Goal: Transaction & Acquisition: Purchase product/service

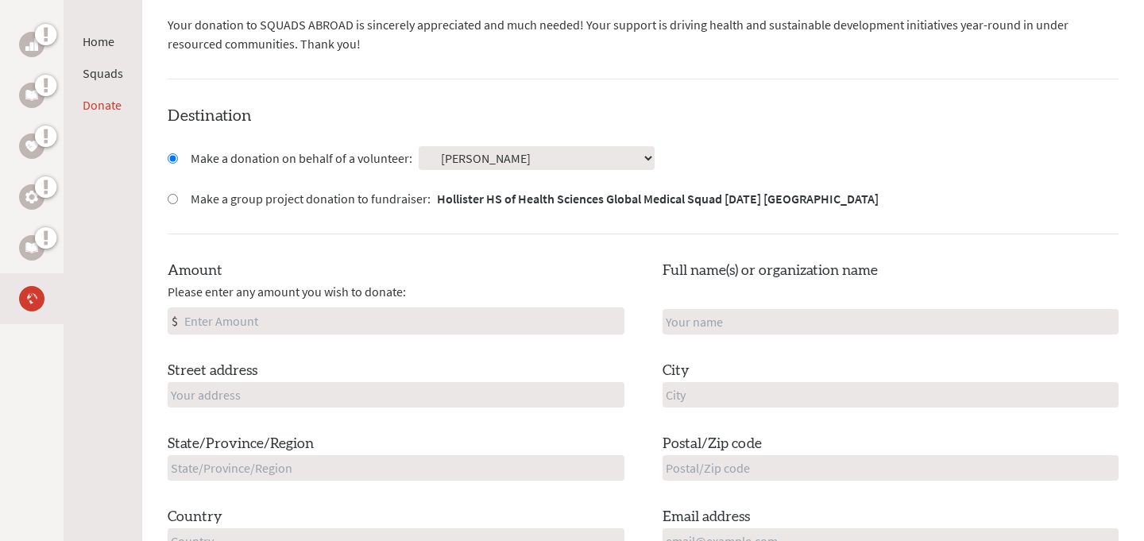
scroll to position [366, 0]
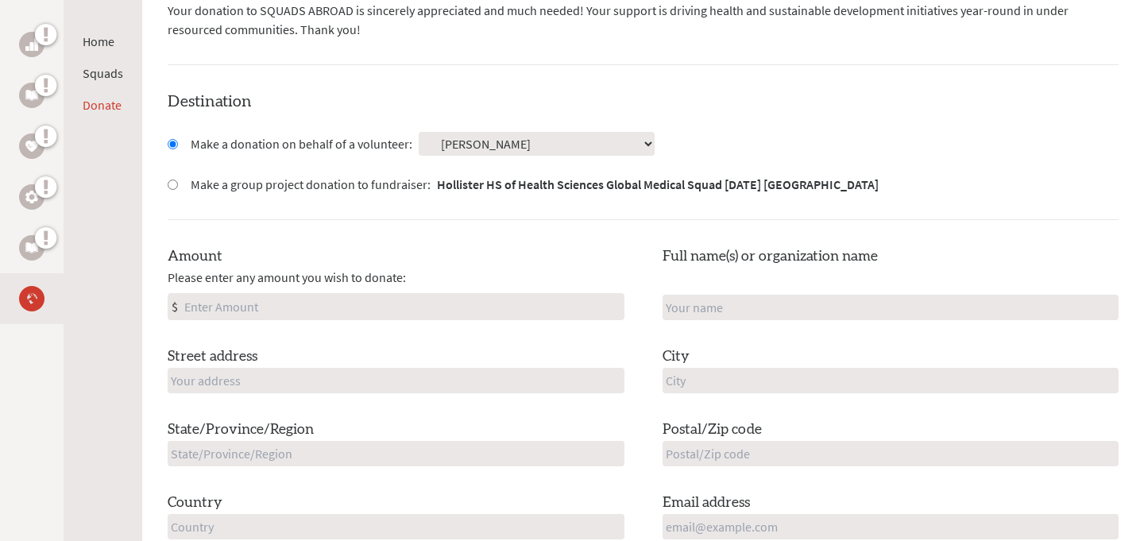
click at [221, 307] on input "Amount" at bounding box center [402, 306] width 443 height 25
type input "150"
click at [267, 387] on input "text" at bounding box center [396, 380] width 457 height 25
click at [721, 320] on div "Amount Please enter any amount you wish to donate: $ 150 Full name(s) or organi…" at bounding box center [643, 393] width 951 height 294
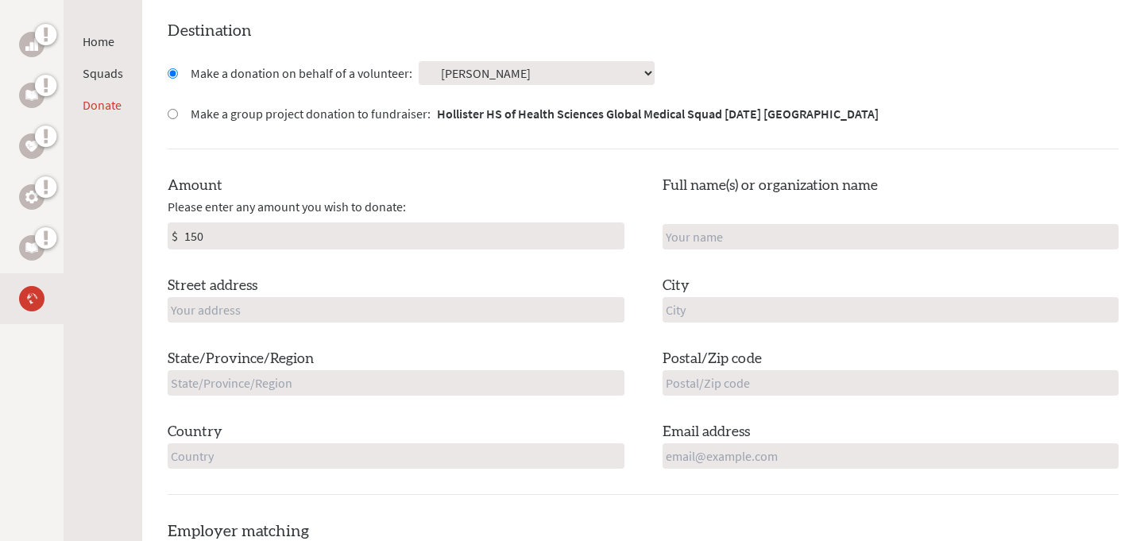
scroll to position [368, 0]
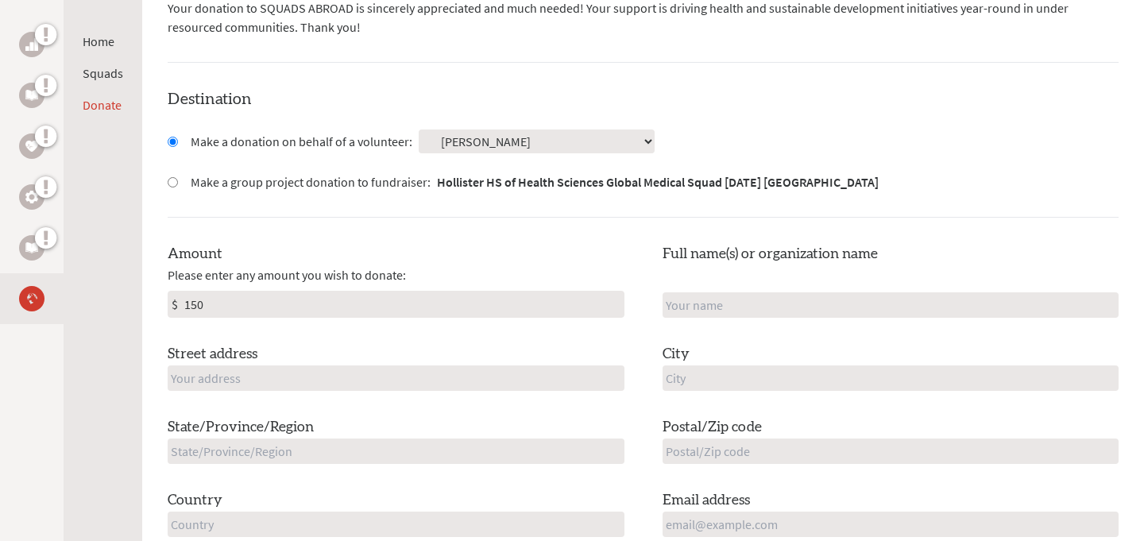
click at [472, 130] on select "Select a volunteer... [PERSON_NAME] [PERSON_NAME] [PERSON_NAME] [PERSON_NAME] […" at bounding box center [537, 142] width 236 height 24
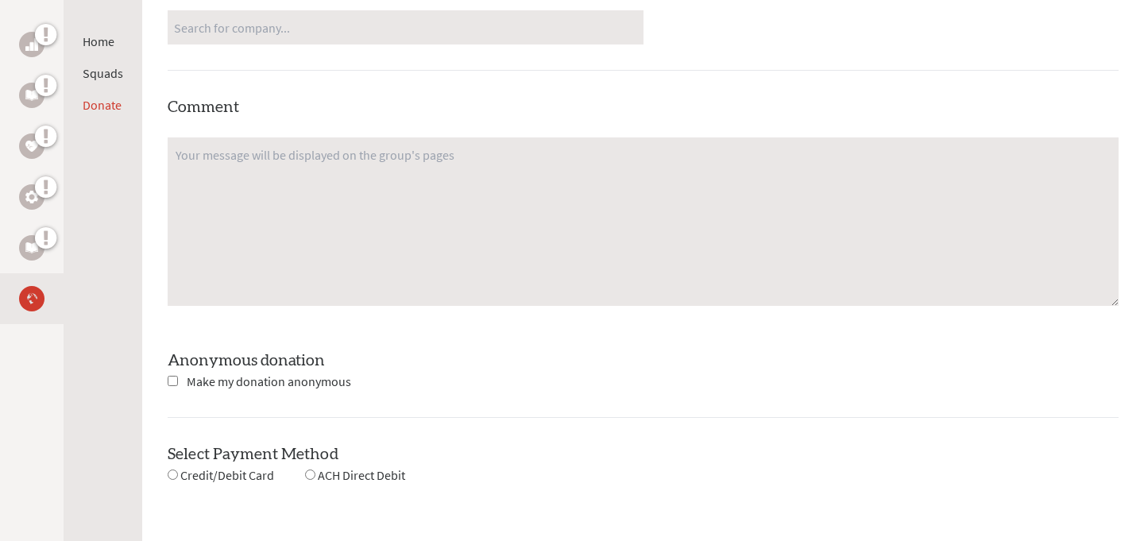
scroll to position [1152, 0]
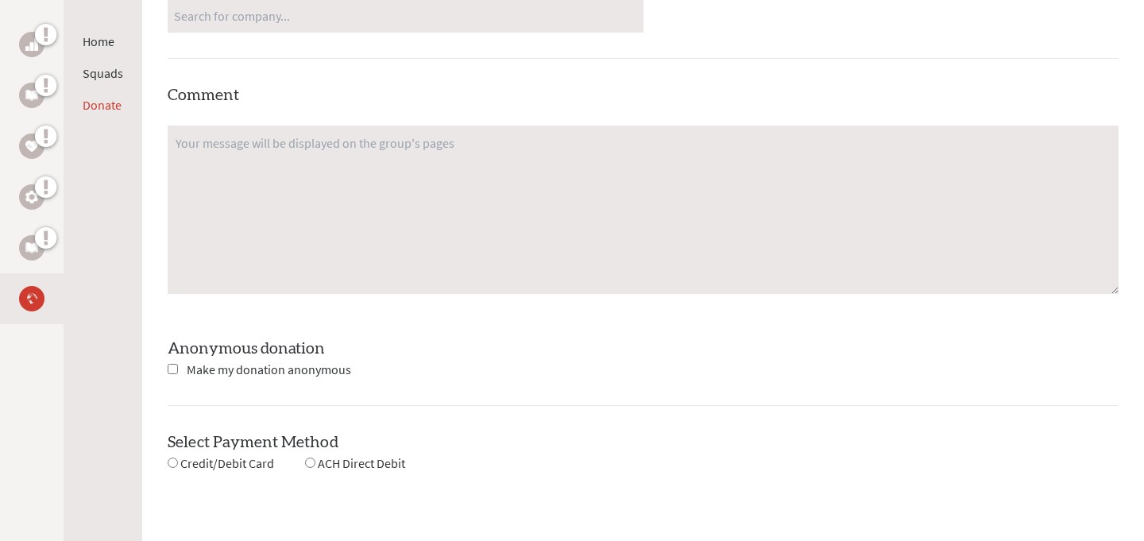
click at [172, 464] on input "radio" at bounding box center [173, 463] width 10 height 10
radio input "true"
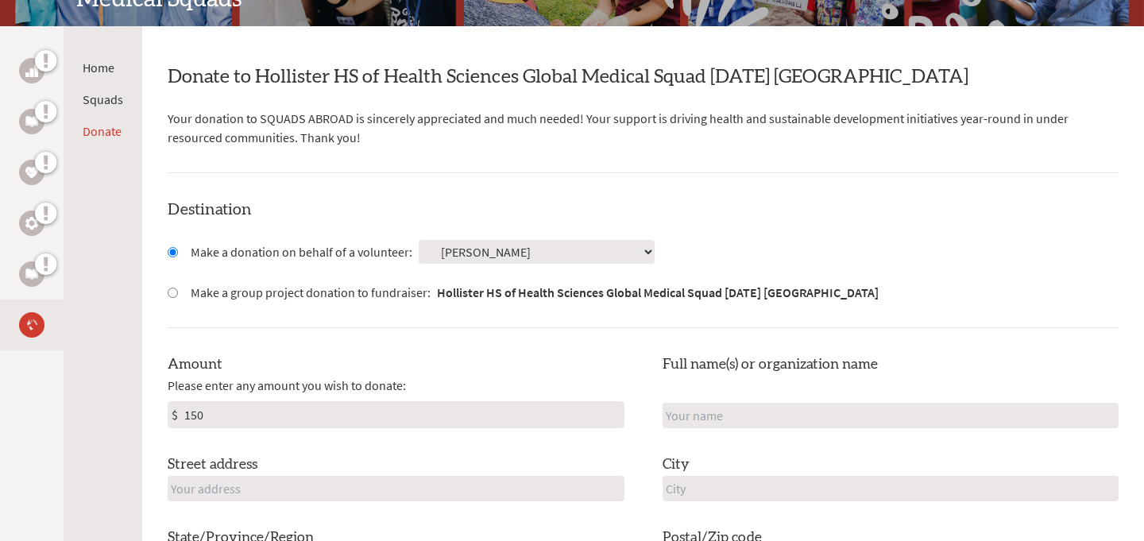
scroll to position [261, 0]
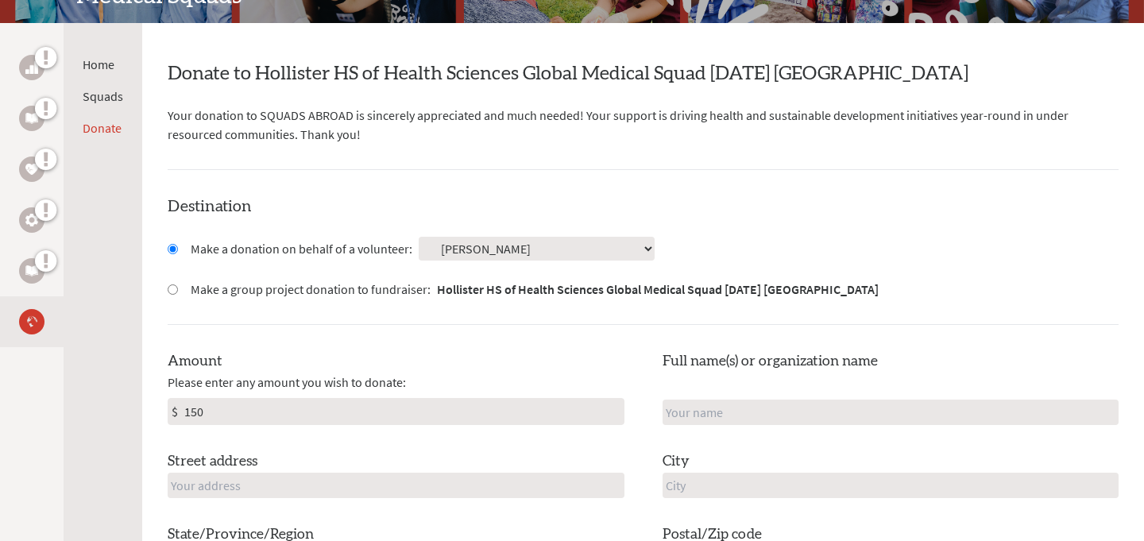
click at [170, 286] on input "Make a group project donation to fundraiser: Hollister HS of Health Sciences Gl…" at bounding box center [173, 289] width 10 height 10
radio input "true"
click at [175, 249] on input "Make a donation on behalf of a volunteer:" at bounding box center [173, 249] width 10 height 10
radio input "true"
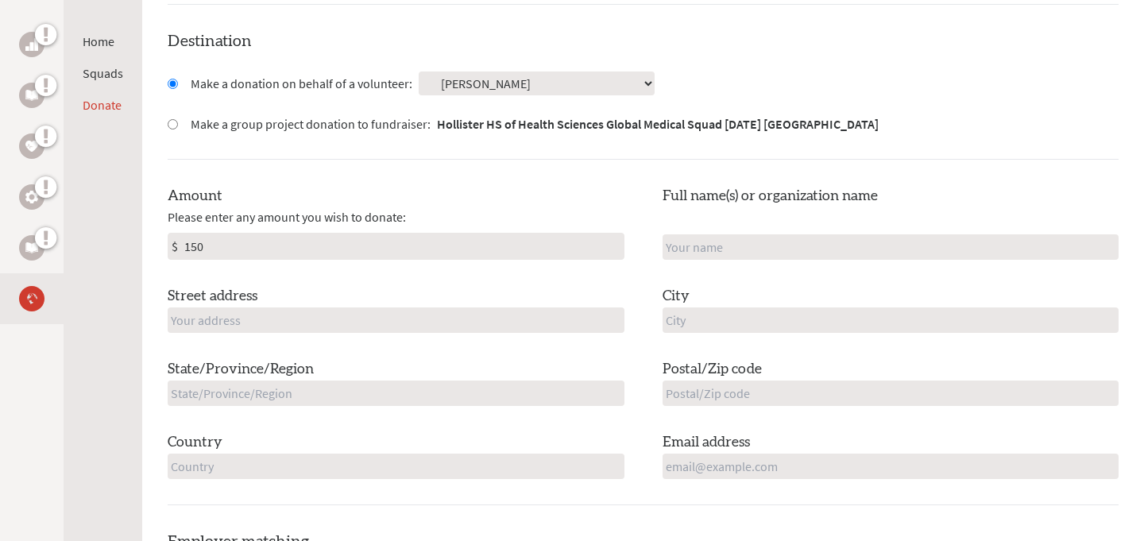
scroll to position [437, 0]
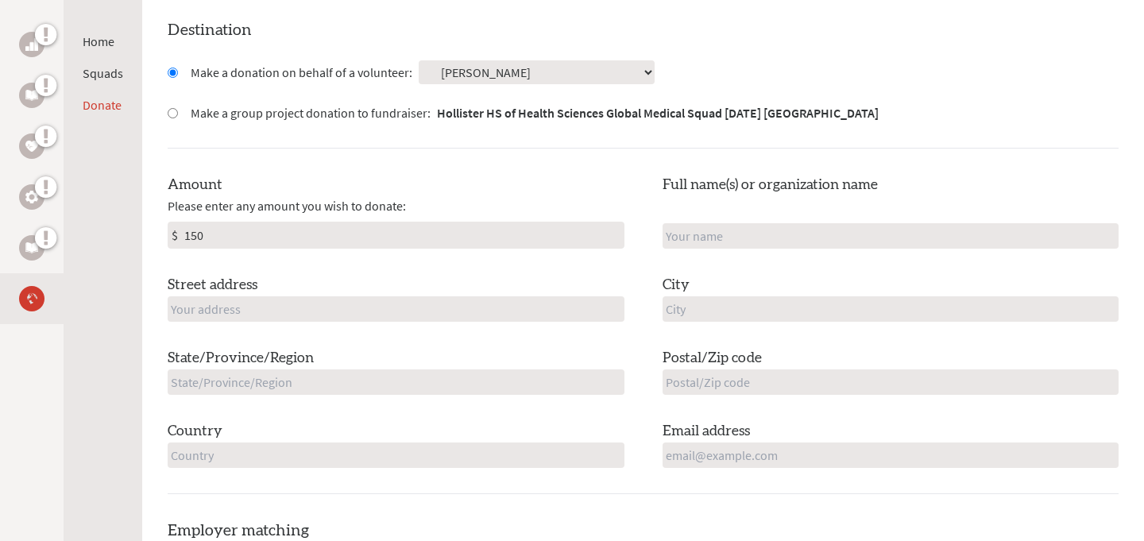
click at [769, 231] on input "text" at bounding box center [891, 235] width 457 height 25
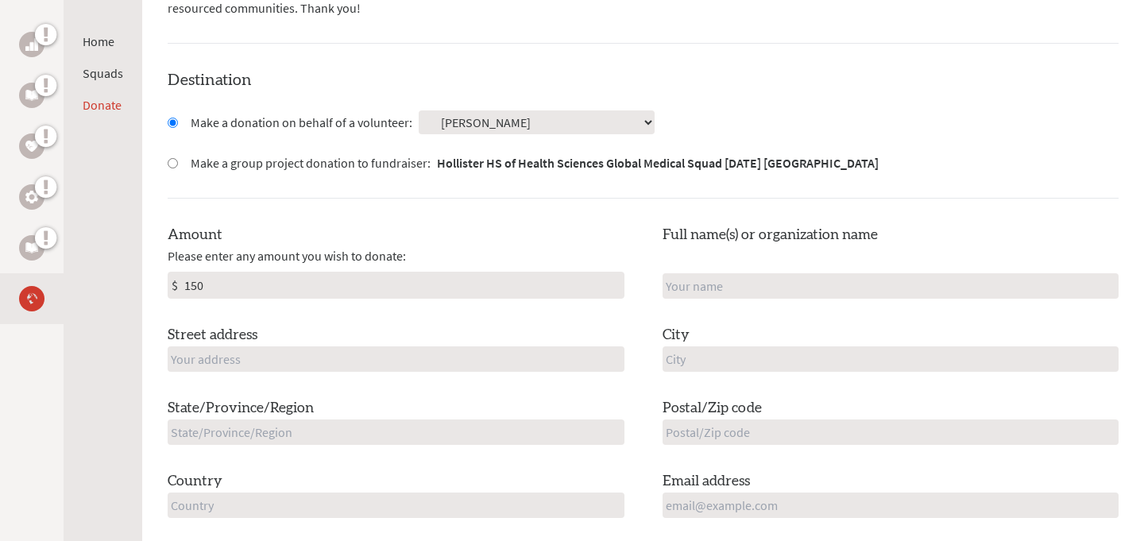
scroll to position [363, 0]
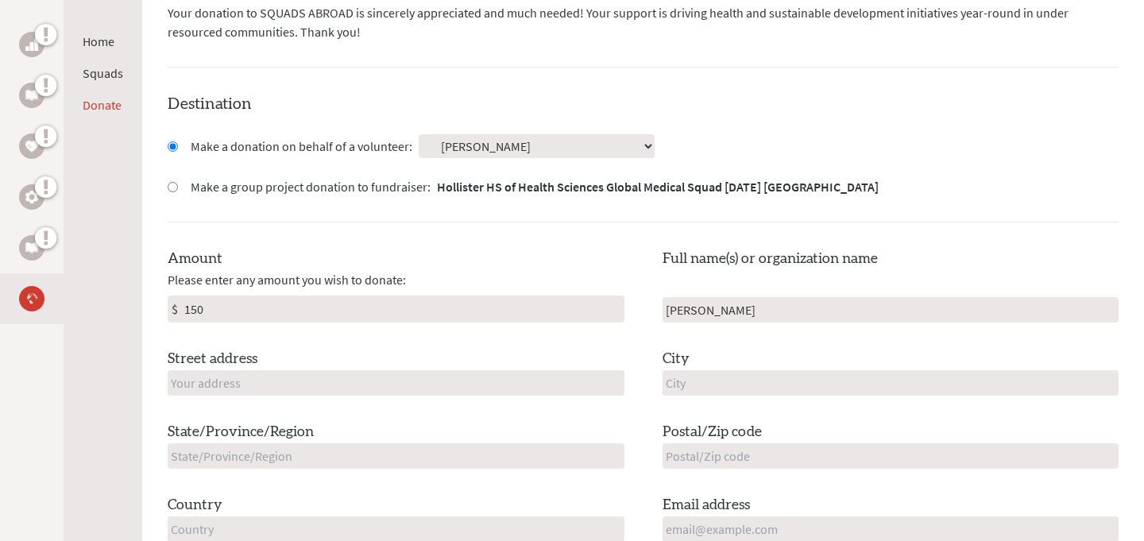
type input "[PERSON_NAME]"
click at [292, 396] on div "Amount Please enter any amount you wish to donate: $ 150 Full name(s) or organi…" at bounding box center [643, 395] width 951 height 294
click at [292, 392] on input "text" at bounding box center [396, 382] width 457 height 25
type input "[STREET_ADDRESS]"
click at [698, 380] on input "text" at bounding box center [891, 382] width 457 height 25
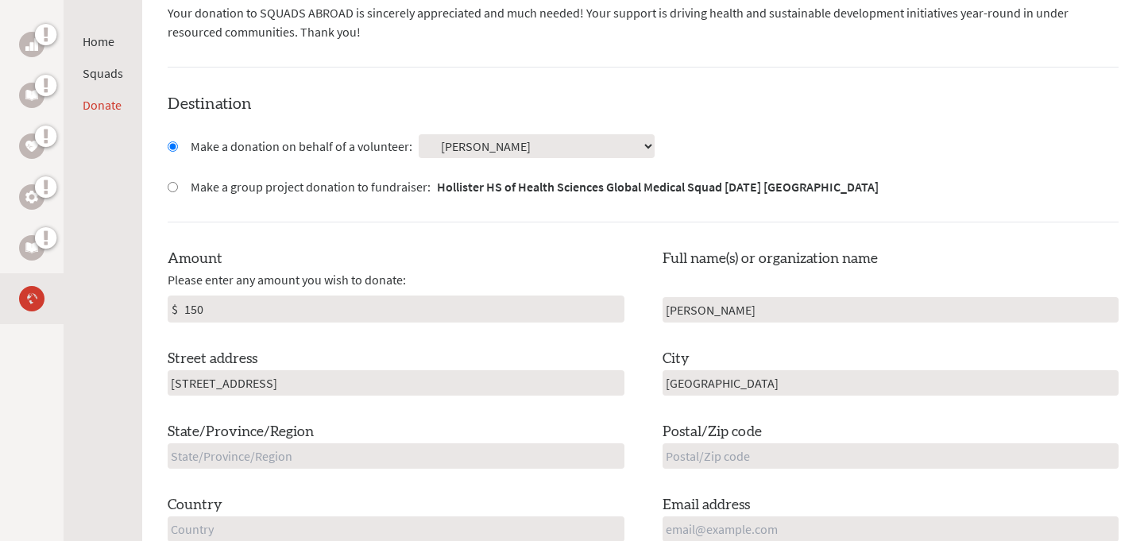
type input "[GEOGRAPHIC_DATA]"
click at [427, 472] on div "Amount Please enter any amount you wish to donate: $ 150 Full name(s) or organi…" at bounding box center [643, 395] width 951 height 294
click at [427, 456] on input "text" at bounding box center [396, 455] width 457 height 25
type input "[US_STATE]"
click at [689, 453] on input "text" at bounding box center [891, 455] width 457 height 25
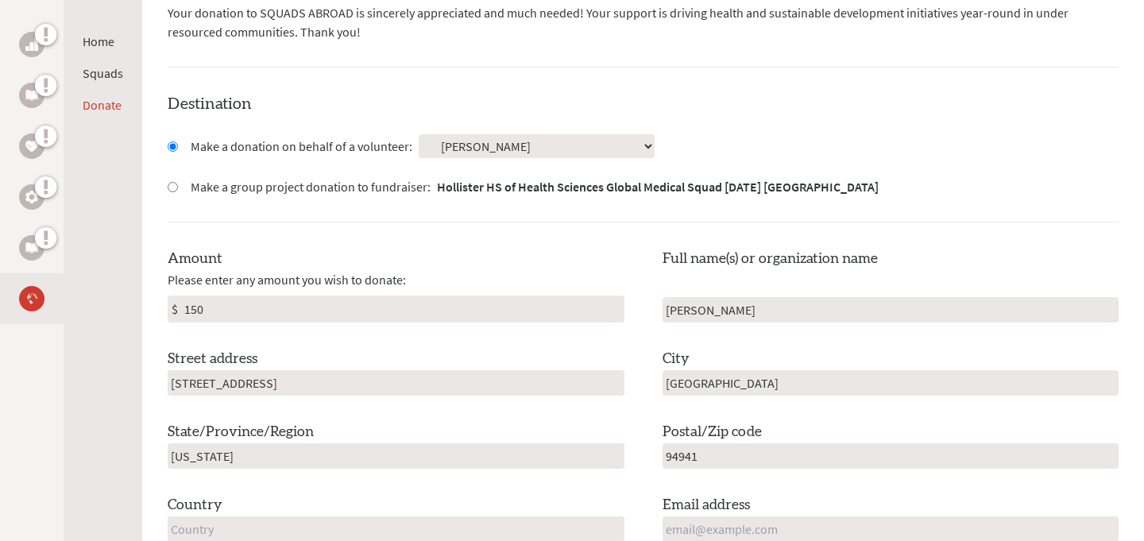
type input "94941"
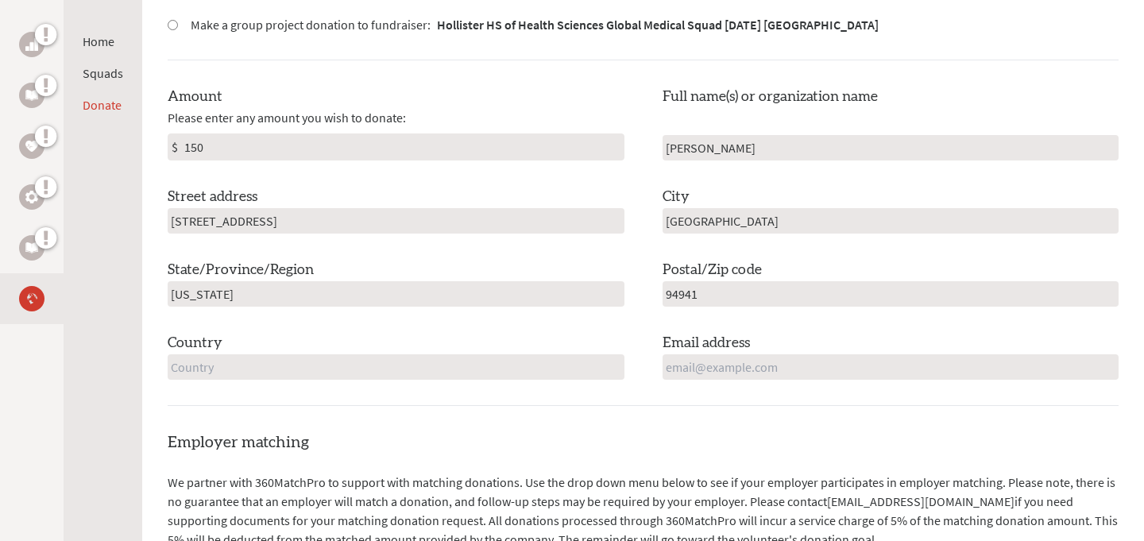
scroll to position [535, 0]
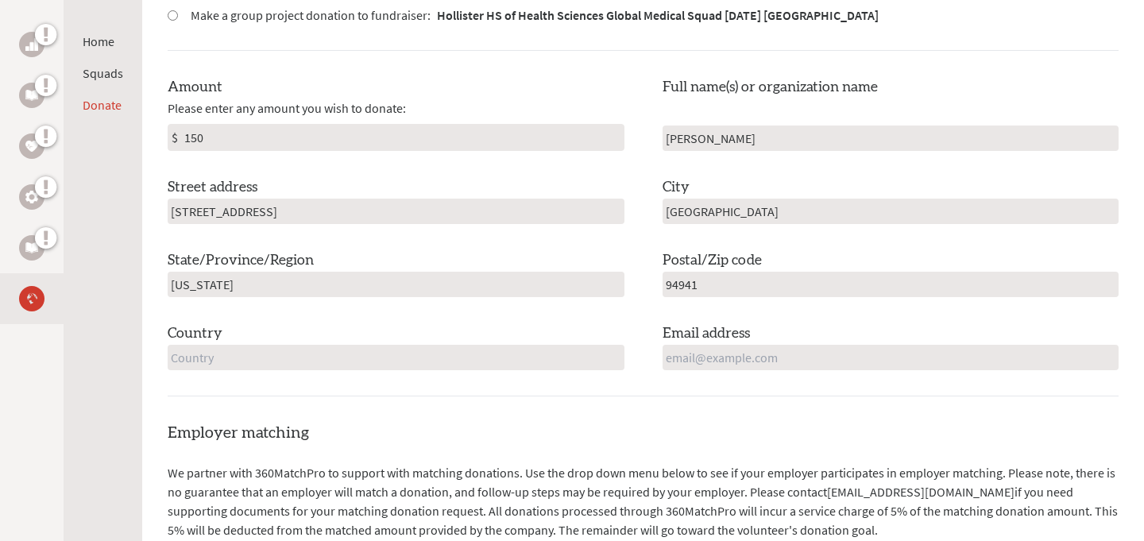
click at [469, 345] on input "text" at bounding box center [396, 357] width 457 height 25
type input "[GEOGRAPHIC_DATA]"
click at [689, 364] on input "email" at bounding box center [891, 357] width 457 height 25
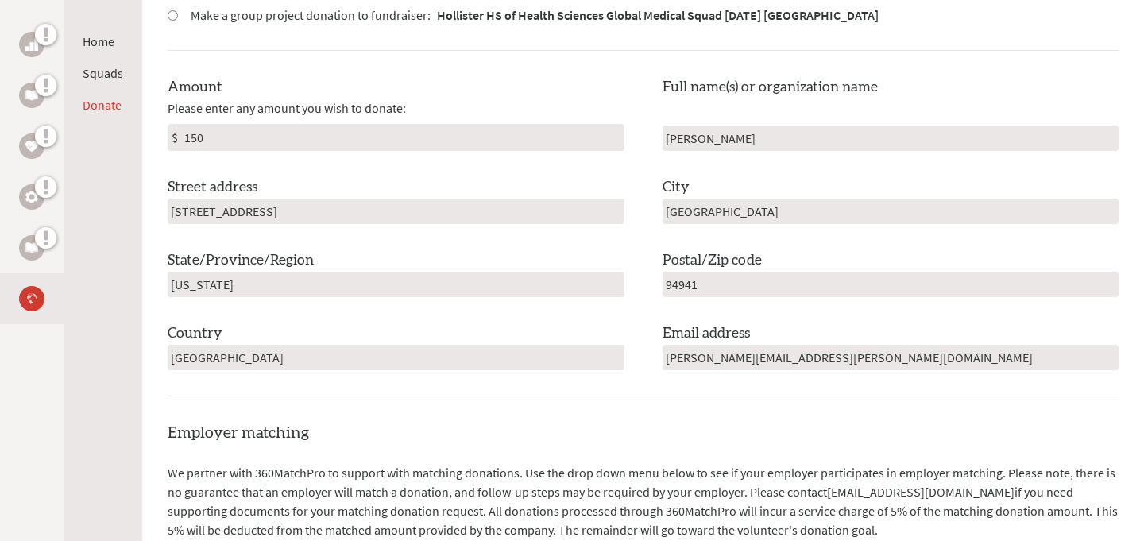
type input "[PERSON_NAME][EMAIL_ADDRESS][PERSON_NAME][DOMAIN_NAME]"
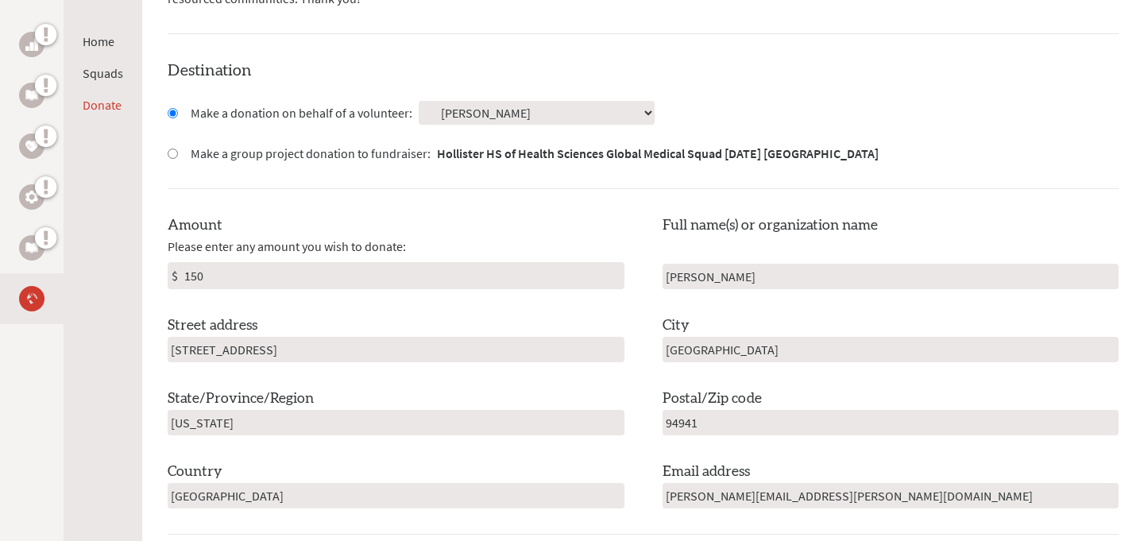
scroll to position [477, 0]
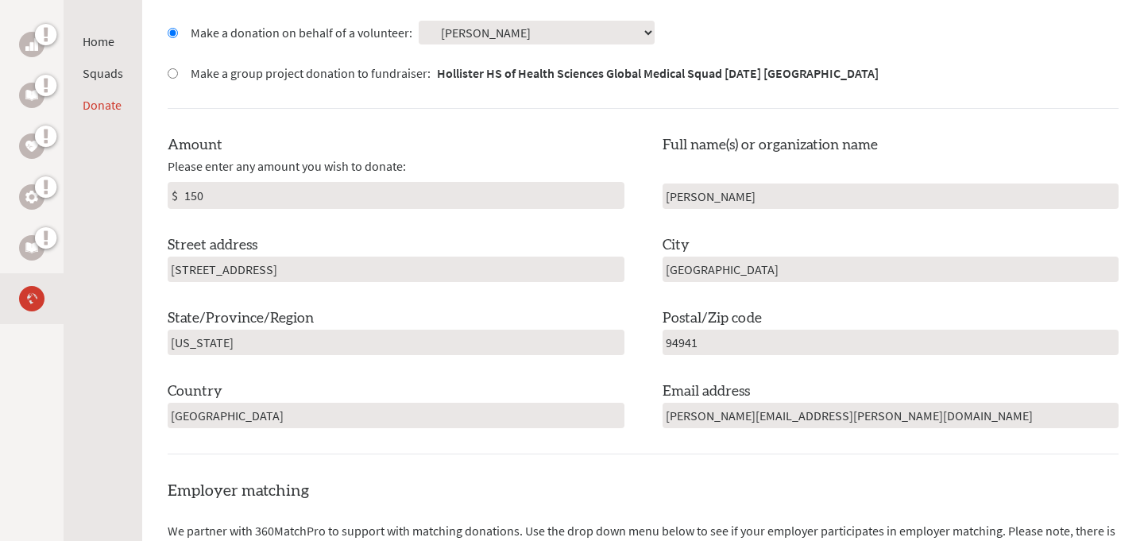
click at [184, 192] on input "150" at bounding box center [402, 195] width 443 height 25
click at [741, 195] on input "[PERSON_NAME]" at bounding box center [891, 196] width 457 height 25
type input "[PERSON_NAME]"
click at [864, 251] on div "City [GEOGRAPHIC_DATA]" at bounding box center [891, 258] width 457 height 48
click at [580, 164] on div "Amount Please enter any amount you wish to donate: $ 150" at bounding box center [396, 171] width 457 height 75
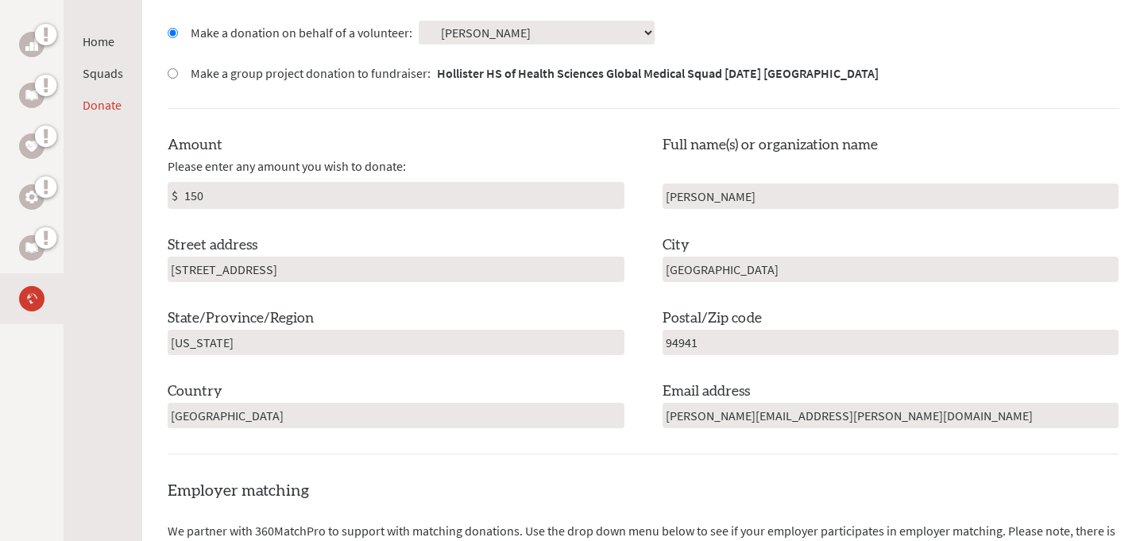
click at [580, 164] on div "Amount Please enter any amount you wish to donate: $ 150" at bounding box center [396, 171] width 457 height 75
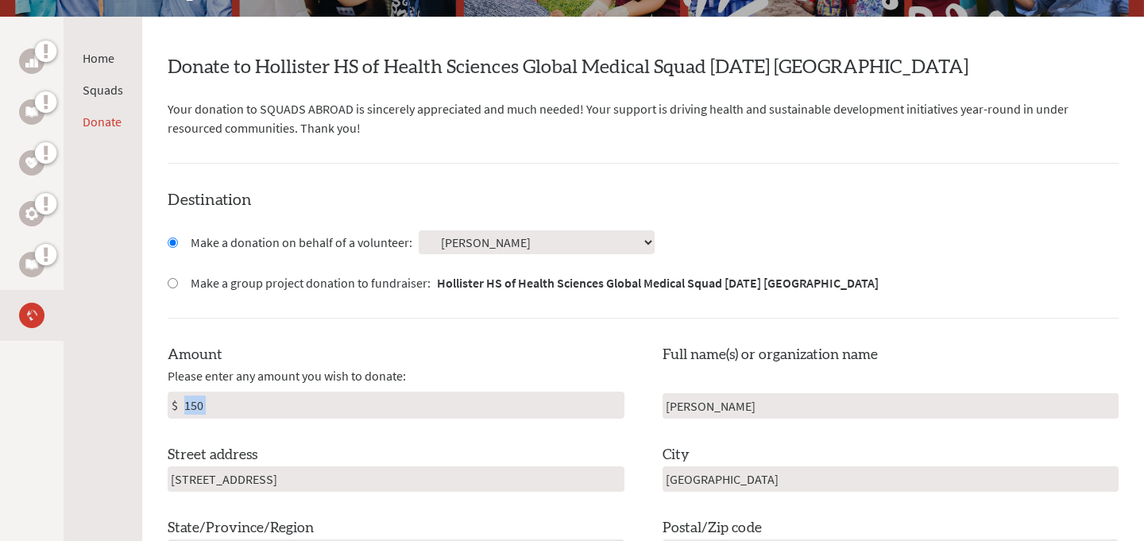
scroll to position [265, 0]
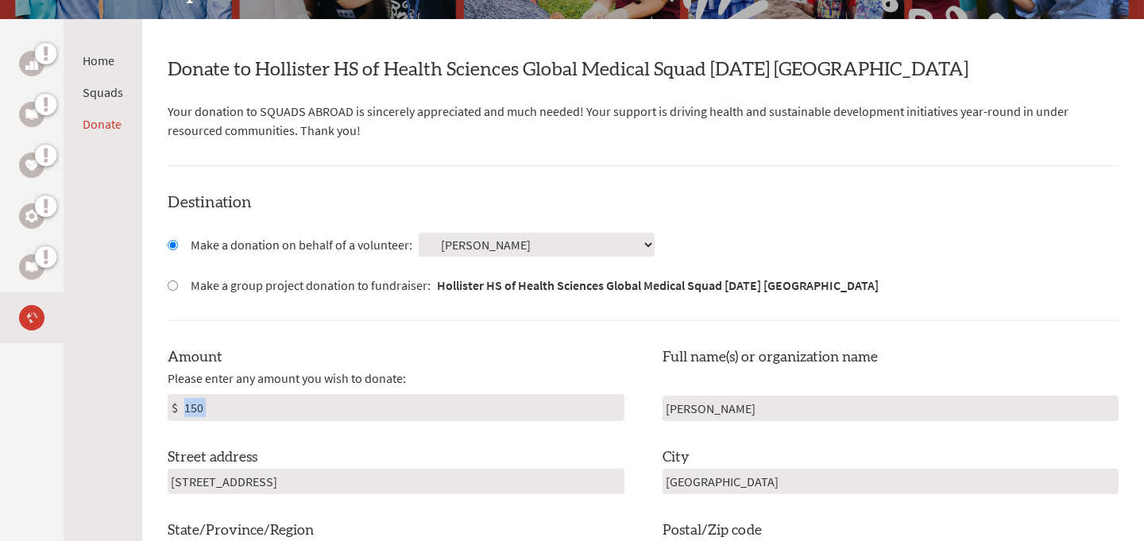
click at [482, 249] on select "Select a volunteer... [PERSON_NAME] [PERSON_NAME] [PERSON_NAME] [PERSON_NAME] […" at bounding box center [537, 245] width 236 height 24
click at [499, 196] on h4 "Destination" at bounding box center [643, 202] width 951 height 22
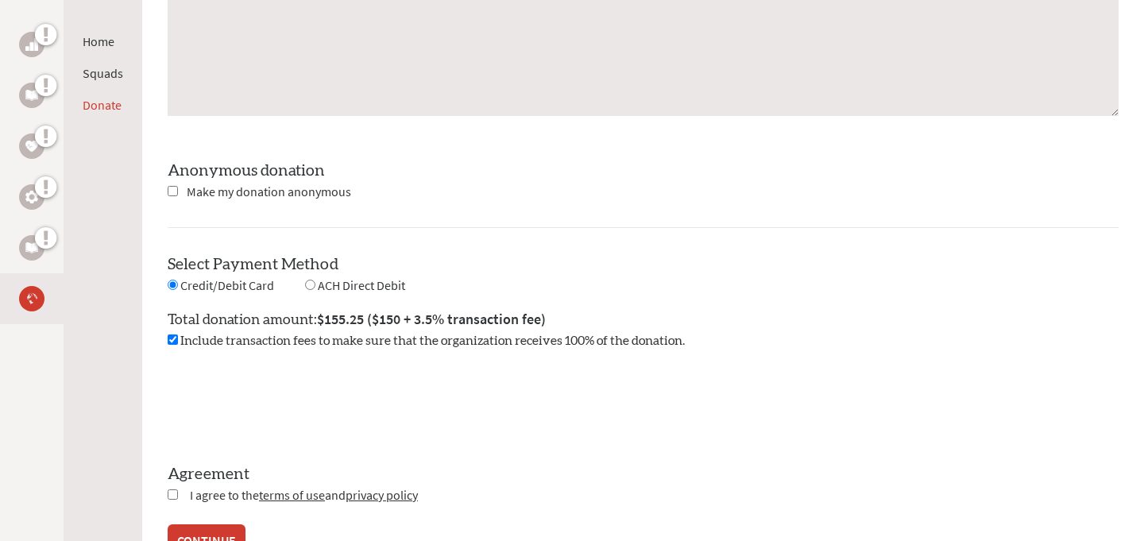
scroll to position [1334, 0]
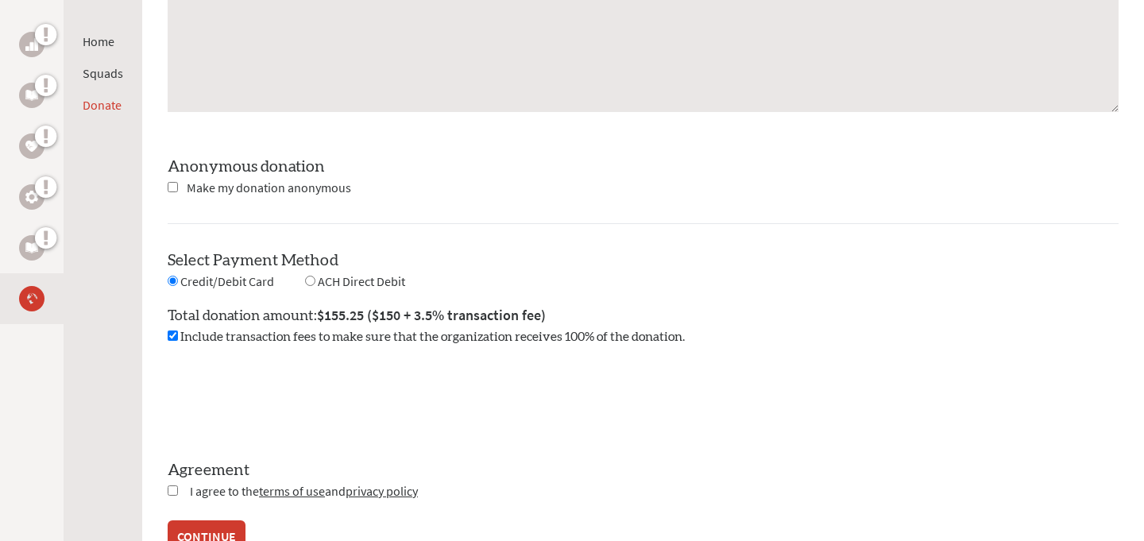
click at [176, 335] on input "checkbox" at bounding box center [173, 336] width 10 height 10
click at [172, 335] on input "checkbox" at bounding box center [173, 336] width 10 height 10
click at [171, 342] on div "Include transaction fees to make sure that the organization receives 100% of th…" at bounding box center [643, 336] width 951 height 19
click at [168, 335] on input "checkbox" at bounding box center [173, 336] width 10 height 10
click at [168, 336] on input "checkbox" at bounding box center [173, 336] width 10 height 10
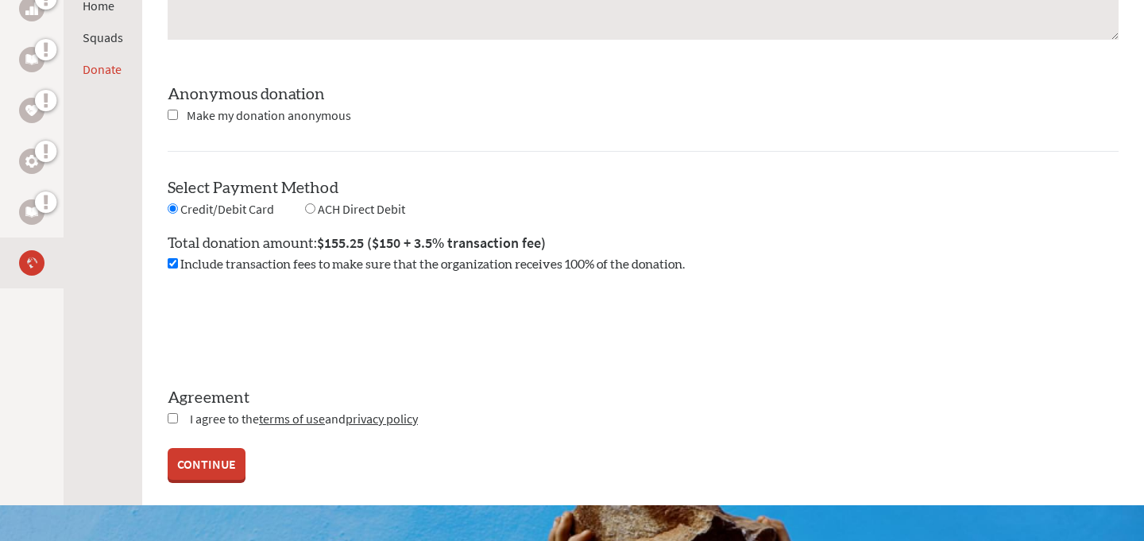
scroll to position [1414, 0]
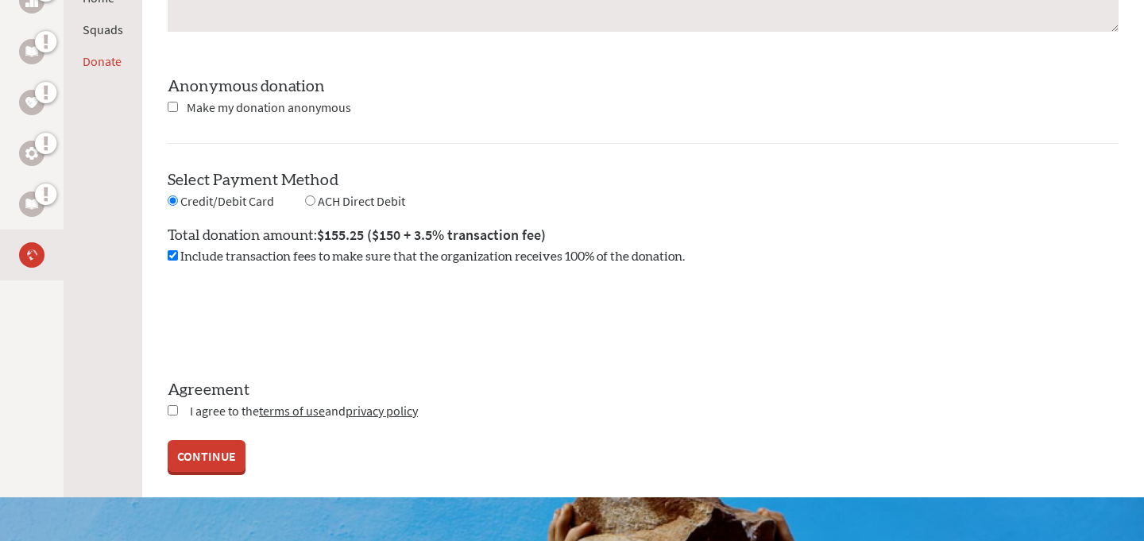
click at [172, 405] on input "checkbox" at bounding box center [173, 410] width 10 height 10
checkbox input "true"
click at [213, 453] on link "CONTINUE" at bounding box center [207, 458] width 78 height 32
